Goal: Task Accomplishment & Management: Manage account settings

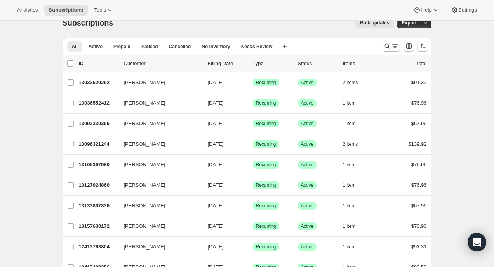
scroll to position [13, 0]
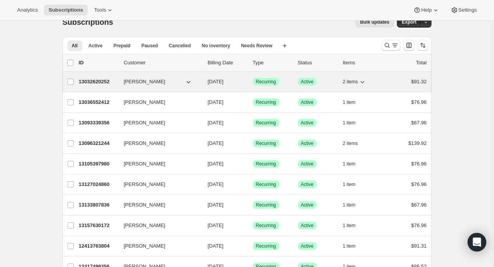
click at [359, 83] on button "2 items" at bounding box center [355, 81] width 24 height 11
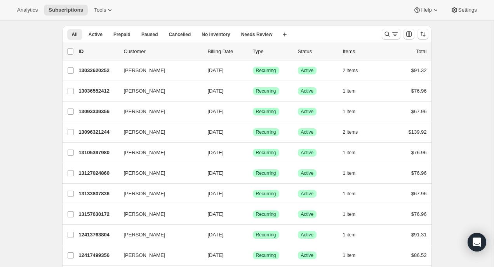
scroll to position [26, 0]
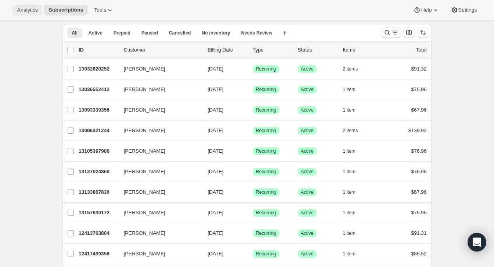
click at [23, 12] on span "Analytics" at bounding box center [27, 10] width 21 height 6
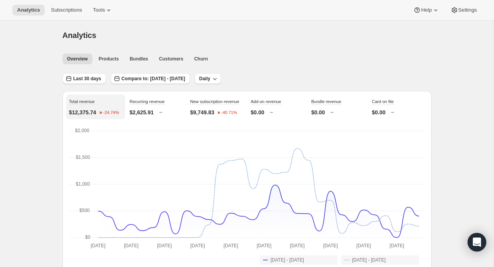
scroll to position [10, 0]
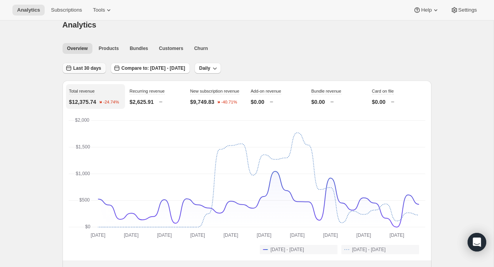
click at [76, 70] on span "Last 30 days" at bounding box center [87, 68] width 28 height 6
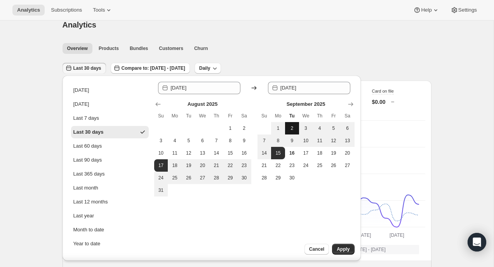
click at [296, 129] on button "2" at bounding box center [292, 128] width 14 height 12
type input "[DATE]"
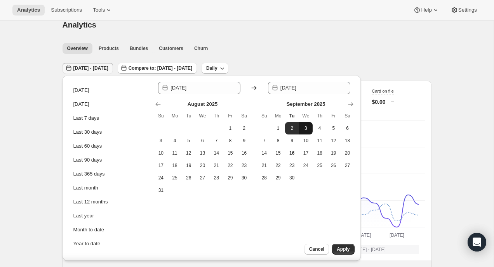
click at [309, 125] on button "3" at bounding box center [306, 128] width 14 height 12
type input "[DATE]"
click at [334, 128] on span "5" at bounding box center [334, 128] width 8 height 6
type input "[DATE]"
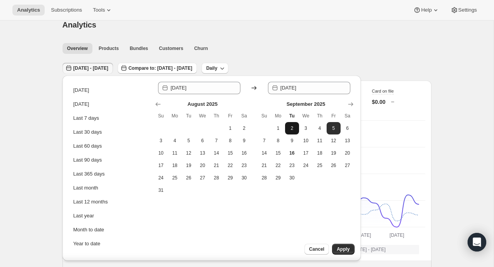
click at [293, 130] on span "2" at bounding box center [292, 128] width 8 height 6
type input "[DATE]"
click at [332, 122] on button "5" at bounding box center [333, 128] width 14 height 12
type input "[DATE]"
click at [341, 247] on span "Apply" at bounding box center [343, 249] width 13 height 6
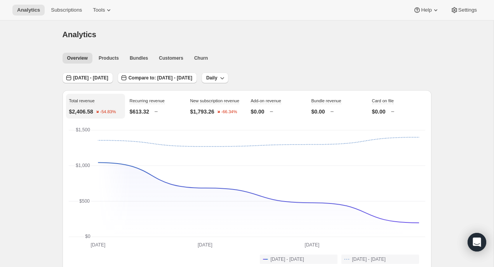
scroll to position [0, 0]
click at [105, 59] on span "Products" at bounding box center [109, 59] width 20 height 6
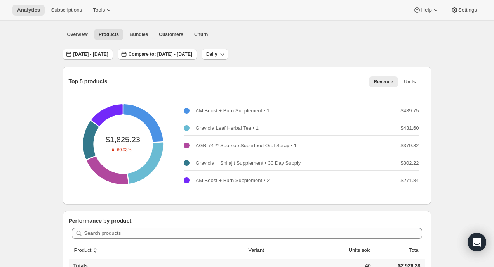
scroll to position [36, 0]
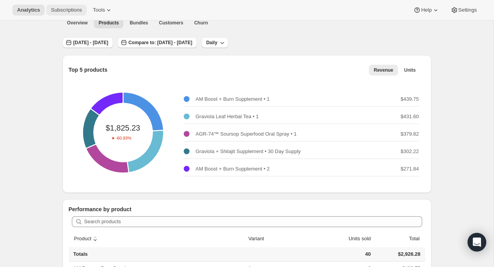
click at [66, 13] on button "Subscriptions" at bounding box center [66, 10] width 40 height 11
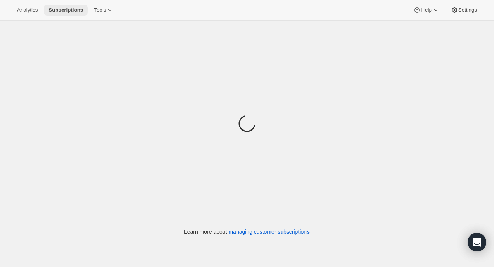
click at [69, 9] on span "Subscriptions" at bounding box center [66, 10] width 35 height 6
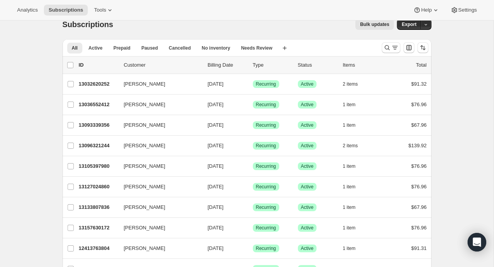
scroll to position [14, 0]
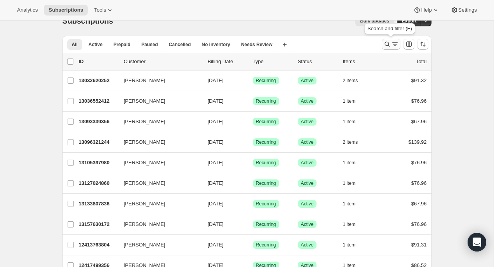
click at [384, 43] on icon "Search and filter results" at bounding box center [386, 44] width 5 height 5
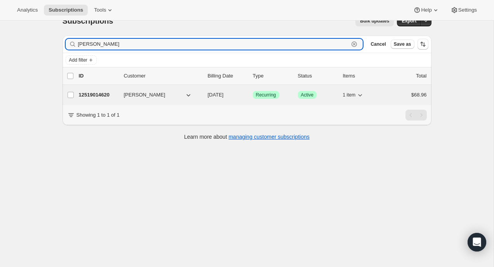
type input "[PERSON_NAME]"
click at [224, 95] on span "[DATE]" at bounding box center [216, 95] width 16 height 6
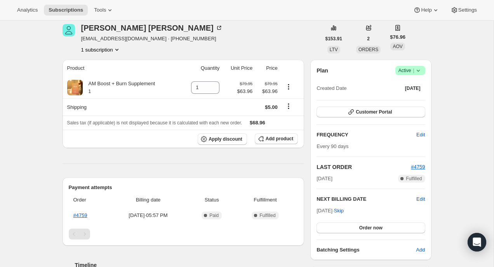
scroll to position [31, 0]
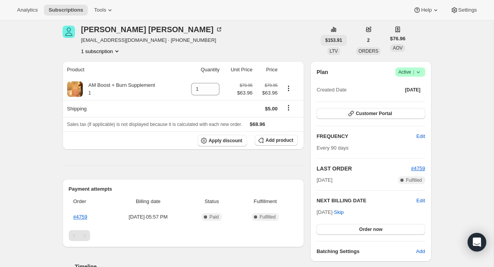
click at [335, 37] on span "$153.91" at bounding box center [333, 40] width 17 height 6
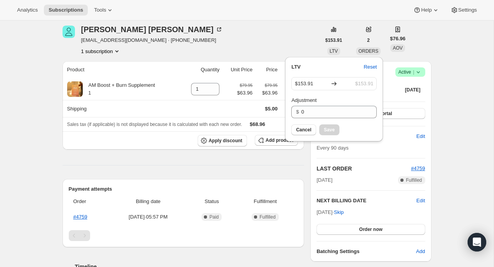
click at [300, 16] on div "Analytics Subscriptions Tools Help Settings" at bounding box center [247, 10] width 494 height 21
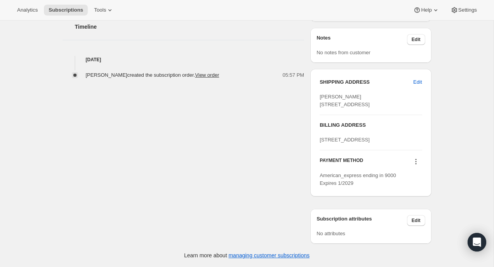
scroll to position [0, 0]
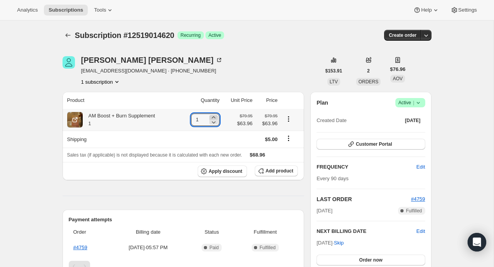
click at [212, 116] on icon at bounding box center [214, 118] width 8 height 8
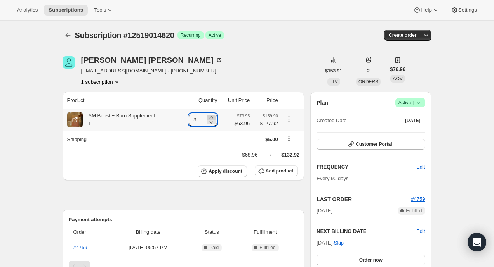
click at [212, 116] on icon at bounding box center [211, 118] width 8 height 8
click at [212, 123] on icon at bounding box center [211, 122] width 8 height 8
type input "3"
click at [272, 172] on span "Add product" at bounding box center [279, 171] width 28 height 6
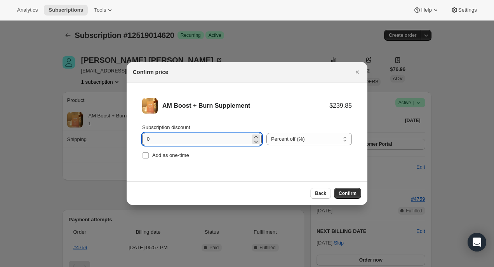
click at [229, 138] on input "0" at bounding box center [196, 139] width 108 height 12
type input "0"
type input "15"
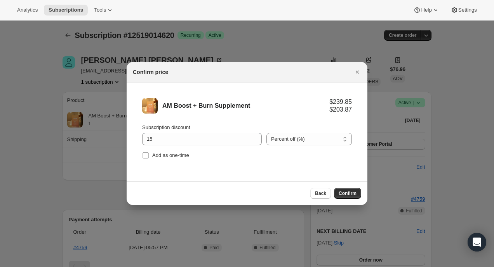
click at [351, 196] on span "Confirm" at bounding box center [347, 194] width 18 height 6
